Goal: Task Accomplishment & Management: Manage account settings

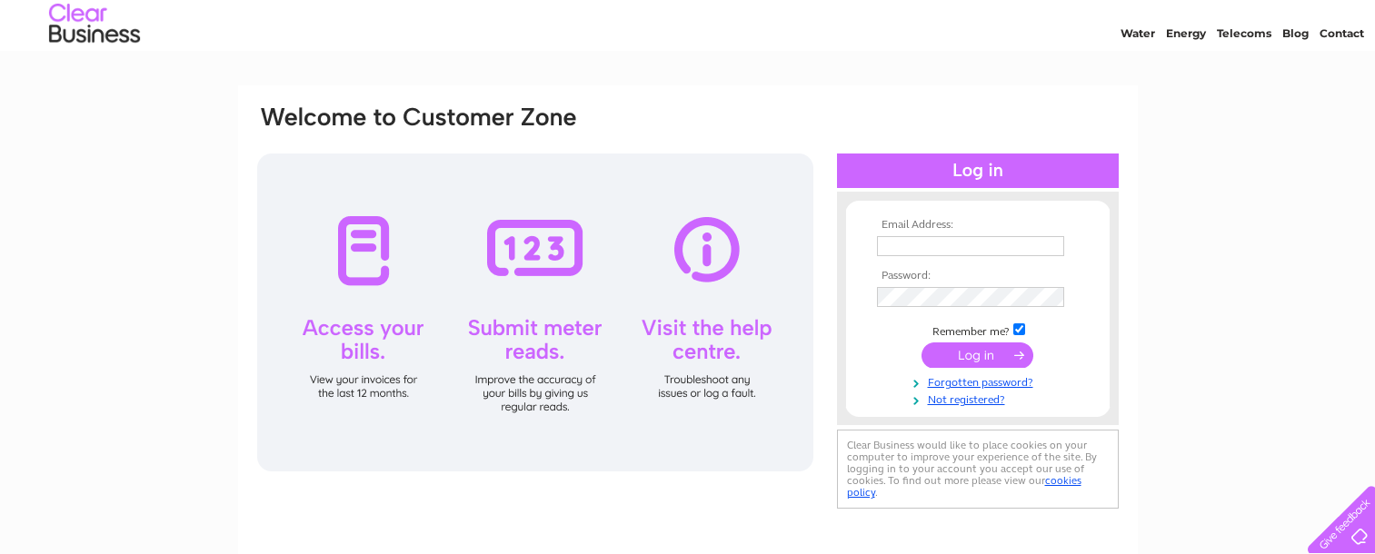
scroll to position [91, 0]
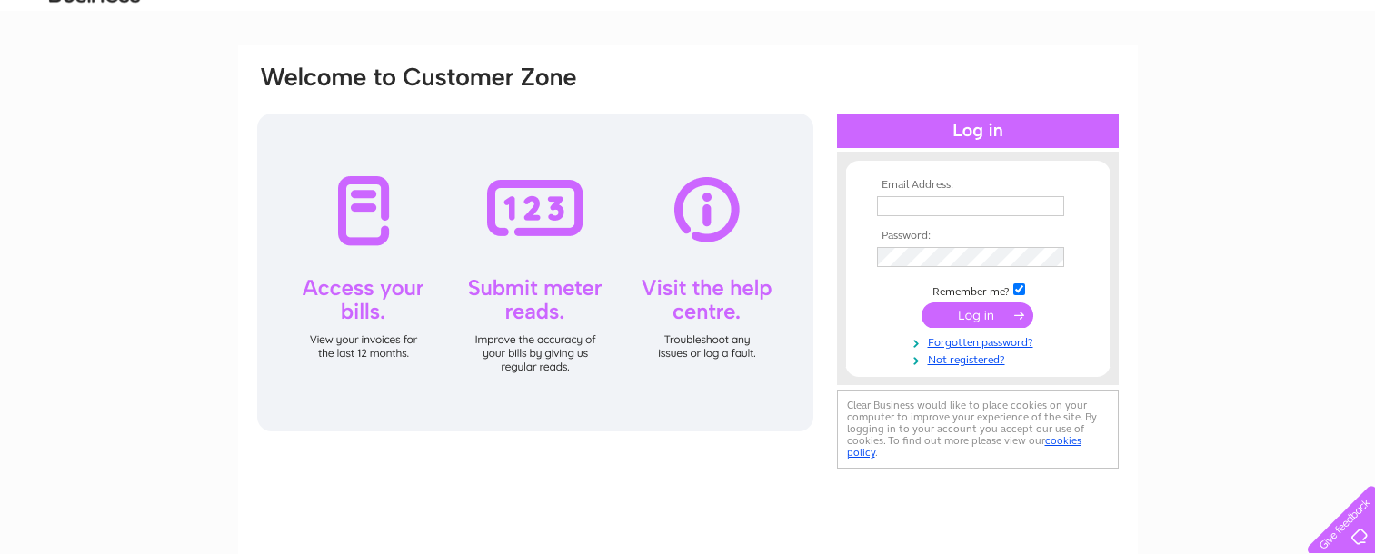
type input "spamedica.accounts@spamedica.co.uk"
click at [983, 316] on input "submit" at bounding box center [977, 315] width 112 height 25
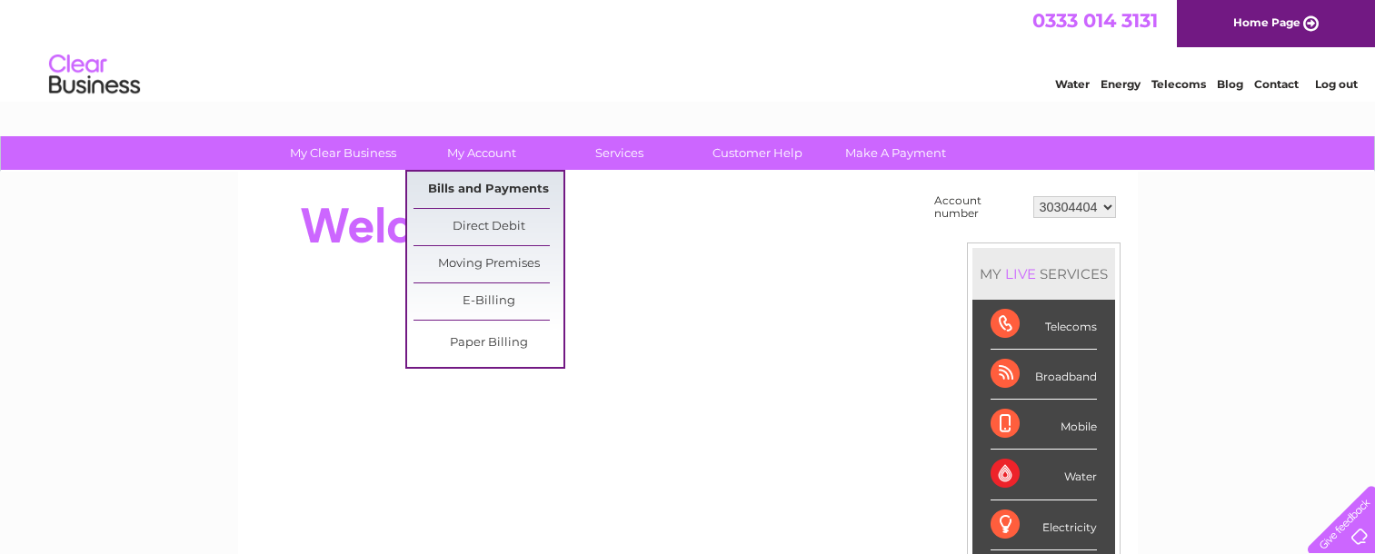
click at [502, 192] on link "Bills and Payments" at bounding box center [488, 190] width 150 height 36
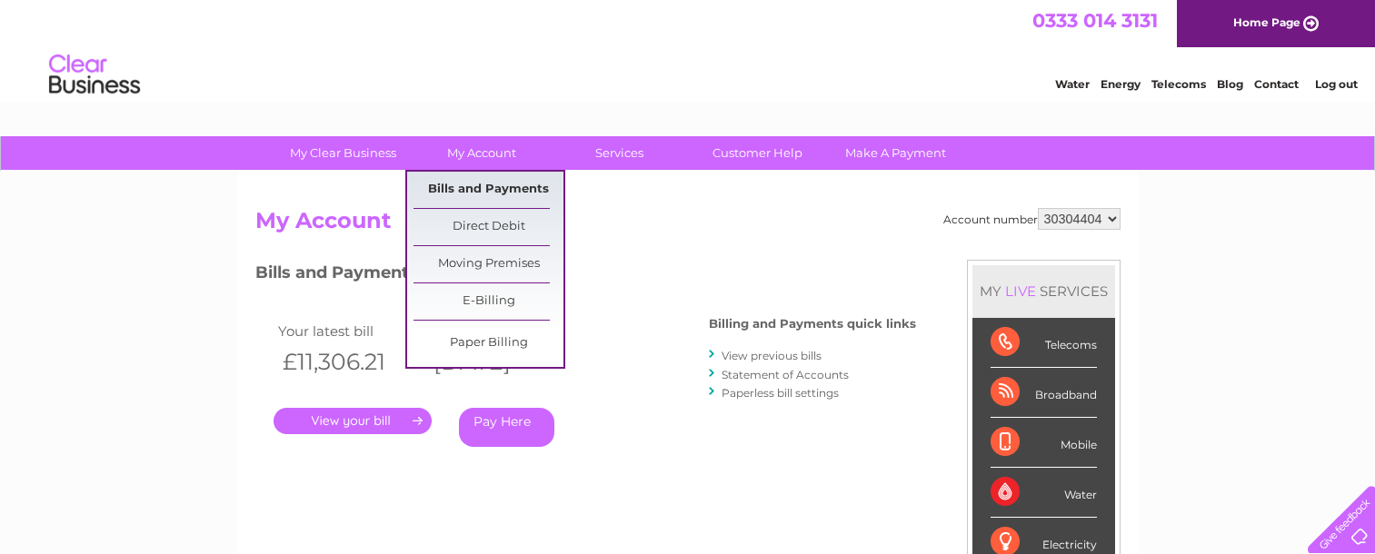
click at [486, 195] on link "Bills and Payments" at bounding box center [488, 190] width 150 height 36
click at [505, 194] on link "Bills and Payments" at bounding box center [488, 190] width 150 height 36
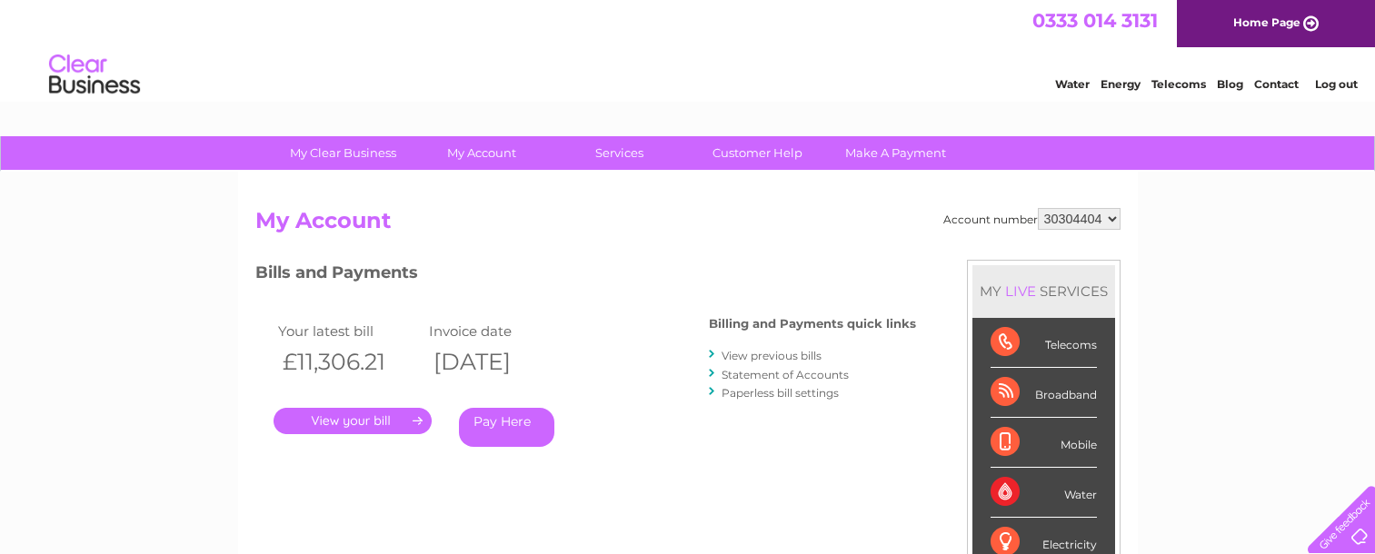
click at [342, 413] on link "." at bounding box center [353, 421] width 158 height 26
click at [346, 427] on link "." at bounding box center [353, 421] width 158 height 26
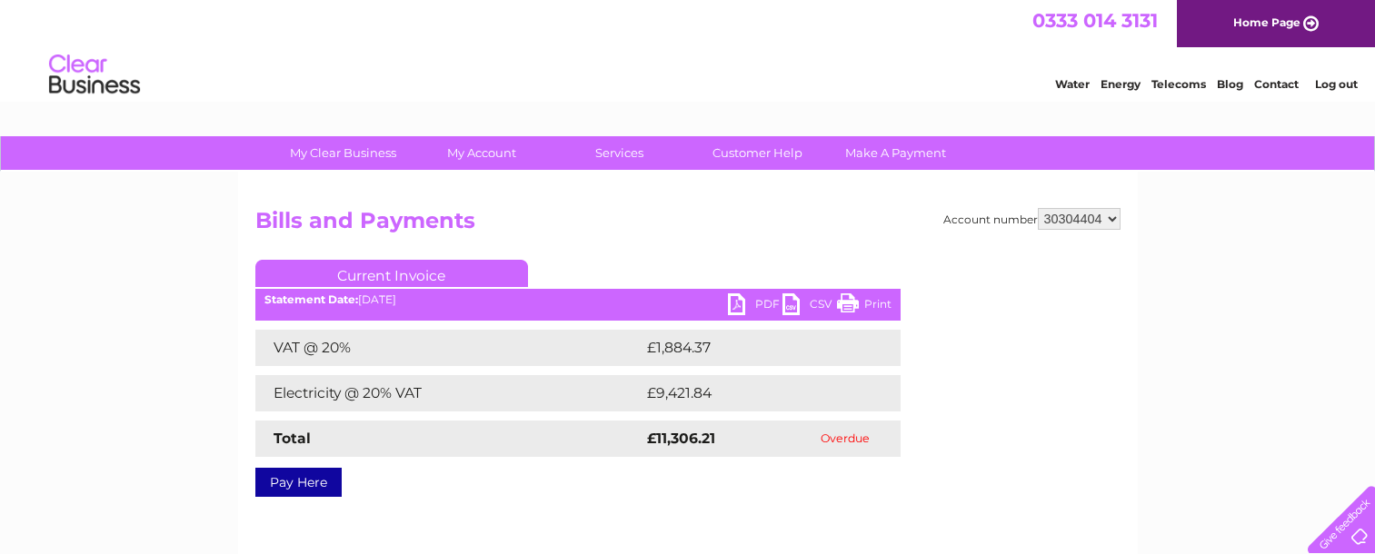
click at [731, 313] on link "PDF" at bounding box center [755, 307] width 55 height 26
